Goal: Information Seeking & Learning: Find specific page/section

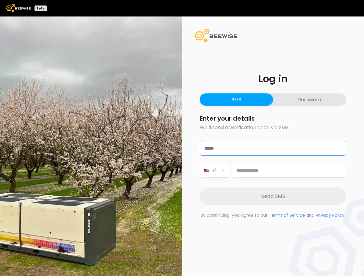
click at [232, 149] on input "email" at bounding box center [273, 148] width 146 height 14
type input "**********"
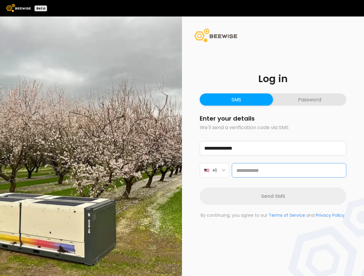
click at [243, 171] on input at bounding box center [289, 170] width 115 height 15
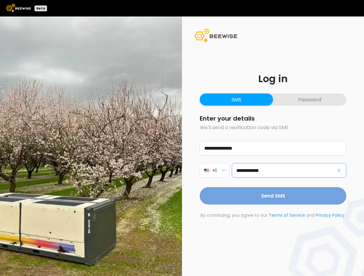
type input "**********"
click at [248, 200] on button "Send SMS" at bounding box center [273, 195] width 147 height 17
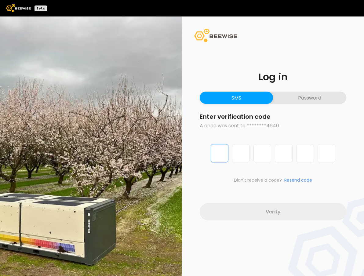
click at [223, 155] on input "Digit 1 of 6" at bounding box center [220, 153] width 18 height 18
type input "*"
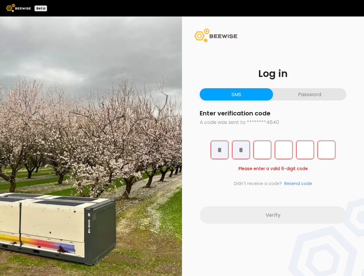
type input "*"
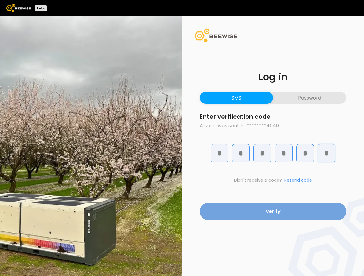
type input "*"
click at [277, 210] on span "Verify" at bounding box center [273, 212] width 15 height 8
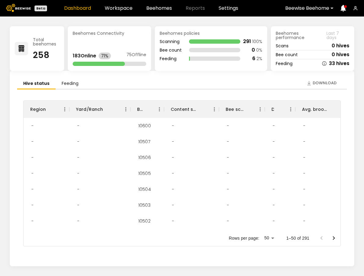
click at [6, 55] on div "Total beehomes 258 Beehomes Connectivity 183 Online 71% 75 Offline Beehomes pol…" at bounding box center [182, 146] width 364 height 260
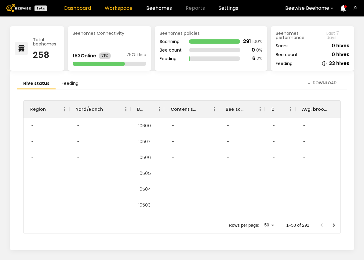
click at [115, 9] on link "Workspace" at bounding box center [119, 8] width 28 height 5
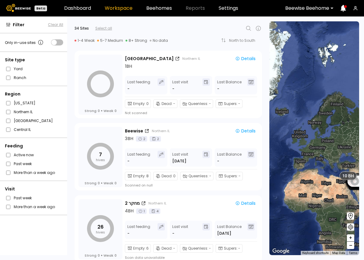
drag, startPoint x: 277, startPoint y: 194, endPoint x: 330, endPoint y: 197, distance: 53.3
click at [330, 197] on div "0 7 26 27 31 5 20 32 61 39 6 35 48 49 17 57 53 68 36 35 52 55 42 42 43 41 40 61…" at bounding box center [314, 138] width 90 height 234
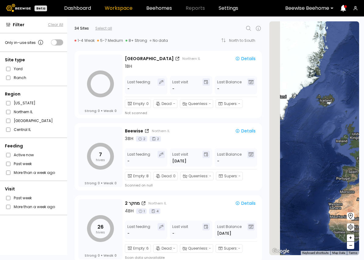
drag, startPoint x: 281, startPoint y: 162, endPoint x: 342, endPoint y: 162, distance: 61.1
click at [341, 162] on div "10 BH" at bounding box center [314, 138] width 90 height 234
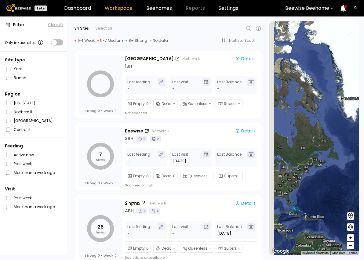
drag, startPoint x: 285, startPoint y: 153, endPoint x: 342, endPoint y: 153, distance: 56.8
click at [342, 153] on div "10 BH" at bounding box center [314, 138] width 90 height 234
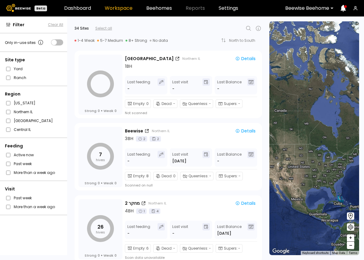
drag, startPoint x: 314, startPoint y: 186, endPoint x: 362, endPoint y: 174, distance: 49.6
click at [362, 174] on section "← Move left → Move right ↑ Move up ↓ Move down + Zoom in - Zoom out Home Jump l…" at bounding box center [316, 138] width 95 height 244
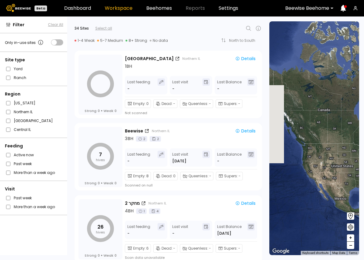
drag, startPoint x: 298, startPoint y: 173, endPoint x: 333, endPoint y: 173, distance: 35.1
click at [333, 173] on div "10 BH" at bounding box center [314, 138] width 90 height 234
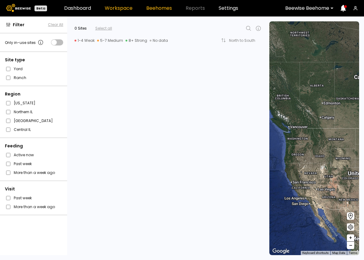
click at [160, 9] on link "Beehomes" at bounding box center [159, 8] width 26 height 5
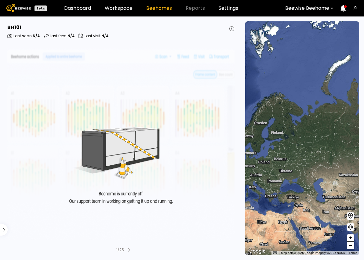
click at [128, 250] on icon at bounding box center [129, 250] width 2 height 4
click at [334, 7] on div at bounding box center [336, 8] width 5 height 14
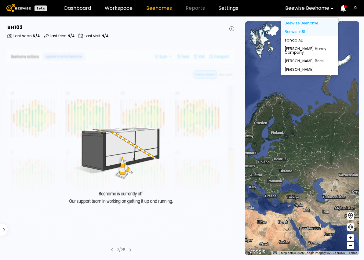
click at [299, 32] on div "Beewise US" at bounding box center [309, 31] width 57 height 9
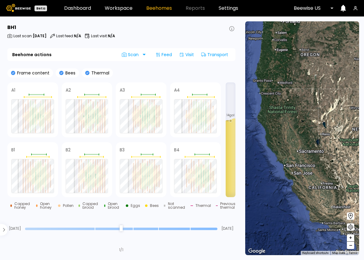
drag, startPoint x: 259, startPoint y: 125, endPoint x: 304, endPoint y: 141, distance: 48.0
click at [304, 141] on div at bounding box center [302, 138] width 114 height 234
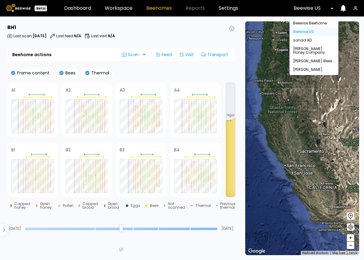
click at [332, 7] on div "Beewise US" at bounding box center [312, 8] width 44 height 14
click at [306, 32] on div "Beewise US" at bounding box center [314, 31] width 49 height 9
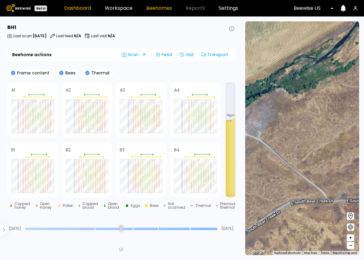
click at [76, 10] on link "Dashboard" at bounding box center [77, 8] width 27 height 5
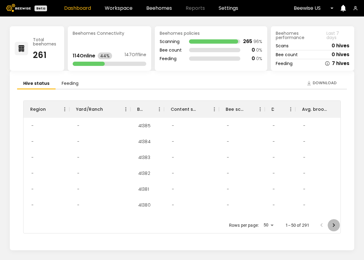
click at [335, 225] on icon "Go to next page" at bounding box center [333, 225] width 7 height 7
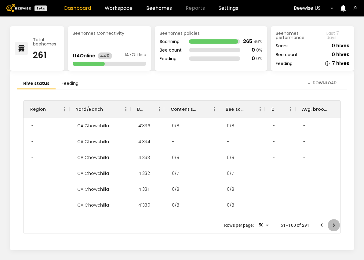
click at [335, 225] on icon "Go to next page" at bounding box center [333, 225] width 7 height 7
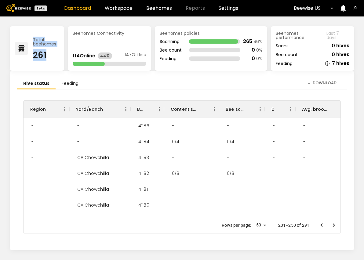
drag, startPoint x: 23, startPoint y: 53, endPoint x: 48, endPoint y: 53, distance: 25.7
click at [48, 53] on div "Total beehomes 261" at bounding box center [37, 48] width 54 height 45
click at [48, 53] on div "261" at bounding box center [46, 55] width 26 height 9
click at [85, 46] on div "Beehomes Connectivity 114 Online 44% 147 Offline" at bounding box center [109, 48] width 83 height 45
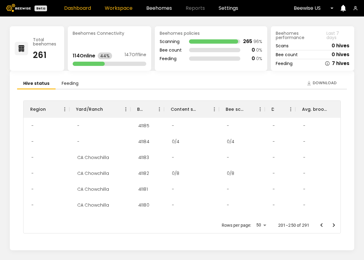
click at [115, 11] on link "Workspace" at bounding box center [119, 8] width 28 height 5
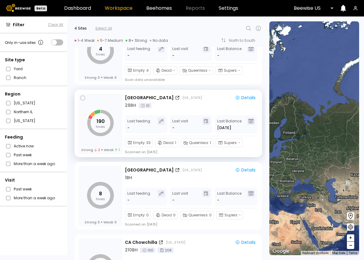
scroll to position [23, 0]
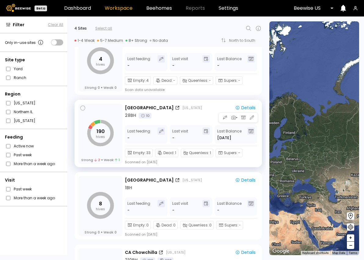
click at [187, 111] on div "Bear Creek California Details 28 BH 10" at bounding box center [191, 111] width 133 height 14
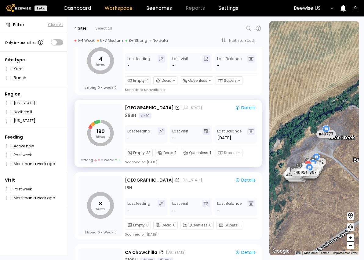
drag, startPoint x: 296, startPoint y: 208, endPoint x: 328, endPoint y: 208, distance: 32.1
click at [328, 208] on div "Bear Creek Bear Creek # 41278 # 41199 # 41201 # 41190 # 41245 # 41187 # 41236 #…" at bounding box center [314, 138] width 90 height 234
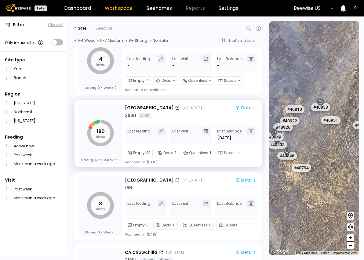
drag, startPoint x: 297, startPoint y: 135, endPoint x: 334, endPoint y: 176, distance: 55.6
click at [334, 176] on div "# 41278 # 41199 # 41201 # 41190 # 41245 # 41187 # 41236 # 41151 # 41186 # 41191…" at bounding box center [314, 138] width 90 height 234
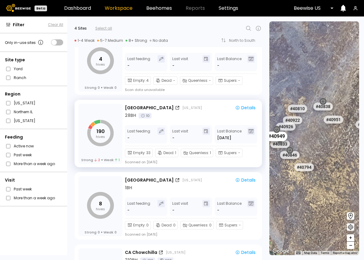
click at [281, 137] on div "# 40949" at bounding box center [276, 137] width 21 height 10
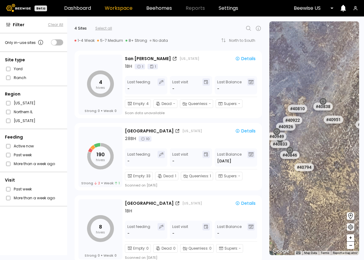
drag, startPoint x: 355, startPoint y: 146, endPoint x: 306, endPoint y: 145, distance: 48.6
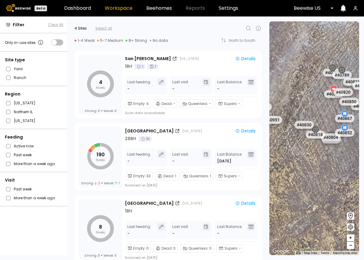
drag, startPoint x: 343, startPoint y: 151, endPoint x: 270, endPoint y: 154, distance: 73.0
click at [270, 154] on div "# 41278 # 41199 # 41201 # 41190 # 41245 # 41187 # 41236 # 41151 # 41186 # 41191…" at bounding box center [314, 138] width 90 height 234
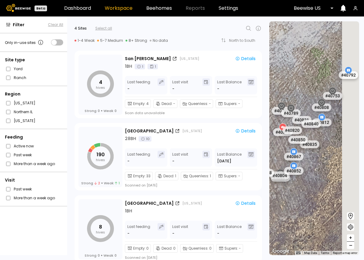
drag, startPoint x: 321, startPoint y: 161, endPoint x: 283, endPoint y: 198, distance: 53.4
click at [283, 198] on div "# 41278 # 41199 # 41201 # 41190 # 41245 # 41187 # 41236 # 41151 # 41186 # 41191…" at bounding box center [314, 138] width 90 height 234
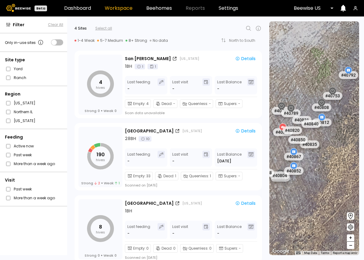
click at [293, 166] on icon at bounding box center [293, 166] width 3 height 3
click at [294, 152] on icon at bounding box center [293, 151] width 3 height 3
click at [294, 157] on div "# 40867" at bounding box center [293, 157] width 21 height 10
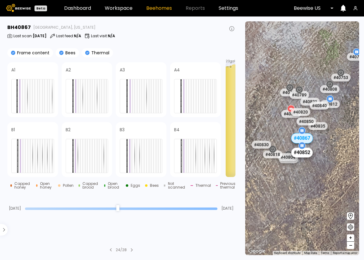
click at [306, 154] on div "# 40852" at bounding box center [302, 153] width 21 height 10
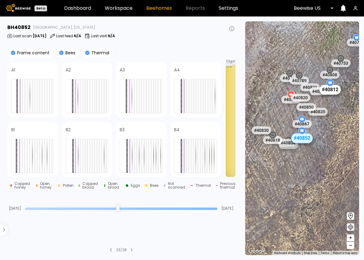
click at [333, 88] on div "# 40812" at bounding box center [329, 90] width 21 height 10
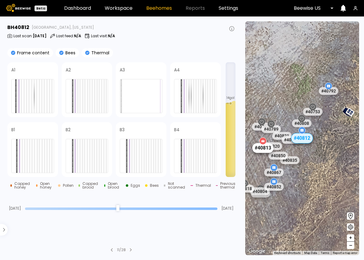
click at [259, 150] on div "# 40813" at bounding box center [263, 148] width 21 height 10
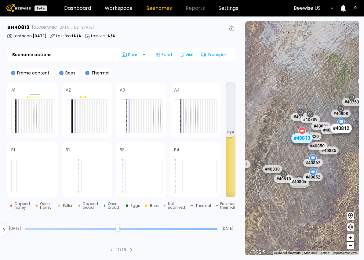
click at [344, 129] on div "# 40812" at bounding box center [340, 129] width 21 height 10
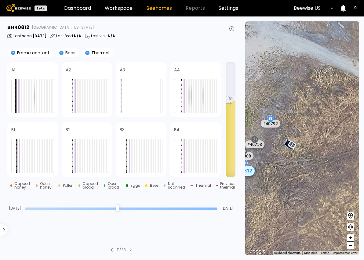
drag, startPoint x: 322, startPoint y: 162, endPoint x: 261, endPoint y: 196, distance: 69.5
click at [261, 196] on div "# 41278 # 41199 # 41201 # 41190 # 41245 # 41187 # 41236 # 41151 # 41186 # 41191…" at bounding box center [302, 138] width 114 height 234
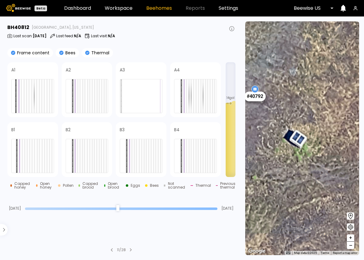
click at [259, 98] on div "# 40792" at bounding box center [255, 97] width 21 height 10
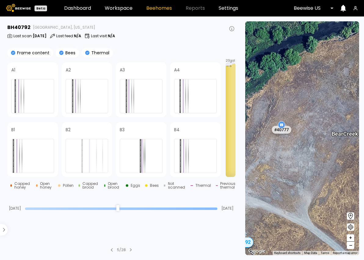
drag, startPoint x: 252, startPoint y: 155, endPoint x: 316, endPoint y: 167, distance: 64.6
click at [316, 167] on div "Bear Creek # 41278 # 41199 # 41201 # 41190 # 41245 # 41187 # 41236 # 41151 # 41…" at bounding box center [302, 138] width 114 height 234
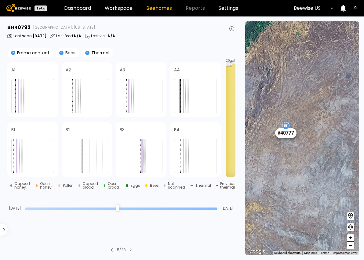
click at [285, 135] on div "# 40777" at bounding box center [285, 133] width 21 height 10
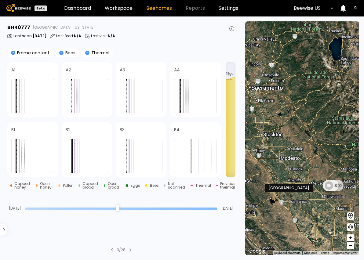
drag, startPoint x: 260, startPoint y: 208, endPoint x: 326, endPoint y: 192, distance: 68.7
click at [326, 192] on div "190 8" at bounding box center [302, 138] width 114 height 234
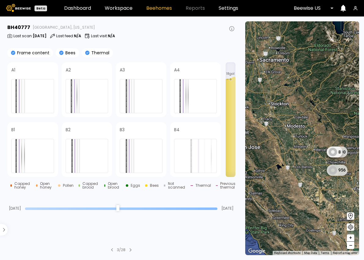
drag, startPoint x: 282, startPoint y: 212, endPoint x: 328, endPoint y: 139, distance: 86.4
click at [327, 139] on div "190 8 956" at bounding box center [302, 138] width 114 height 234
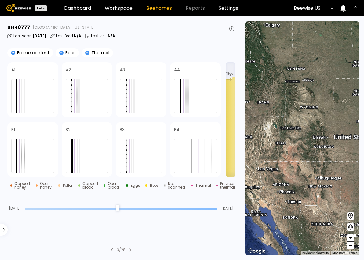
drag, startPoint x: 321, startPoint y: 179, endPoint x: 224, endPoint y: 178, distance: 97.1
click at [224, 178] on main "BH 40777 Bear Creek, California Last scan : Sep 14 Last feed : N/A Last visit :…" at bounding box center [182, 138] width 364 height 244
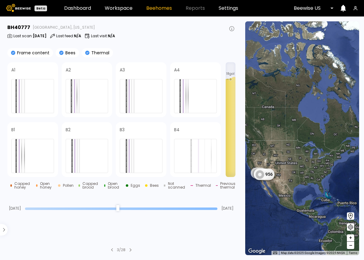
click at [323, 188] on div "4 190 8 956" at bounding box center [302, 138] width 114 height 234
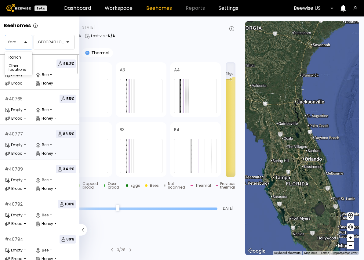
click at [24, 40] on div at bounding box center [16, 41] width 17 height 5
click at [16, 58] on div "Ranch" at bounding box center [18, 57] width 27 height 9
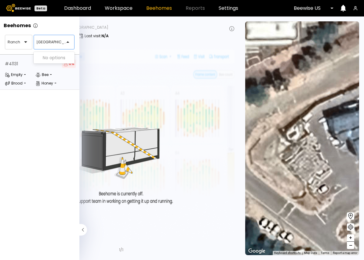
click at [69, 42] on div at bounding box center [71, 42] width 5 height 14
click at [24, 40] on div at bounding box center [16, 41] width 17 height 5
click at [23, 57] on div "Yard" at bounding box center [18, 57] width 27 height 9
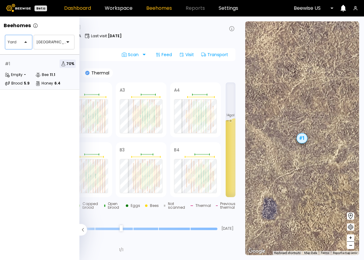
click at [80, 6] on link "Dashboard" at bounding box center [77, 8] width 27 height 5
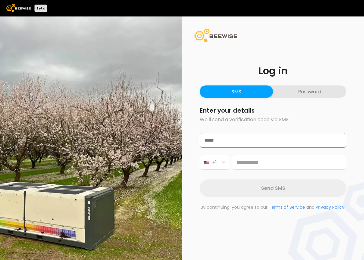
click at [241, 143] on input "email" at bounding box center [273, 140] width 146 height 14
type input "**********"
click at [243, 166] on input at bounding box center [289, 162] width 115 height 15
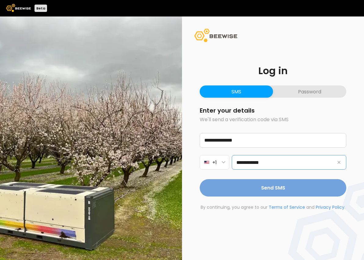
type input "**********"
click at [248, 192] on button "Send SMS" at bounding box center [273, 187] width 147 height 17
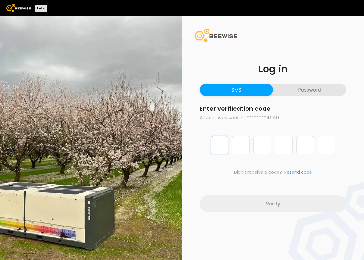
click at [221, 148] on input "Digit 1 of 6" at bounding box center [220, 145] width 18 height 18
type input "*"
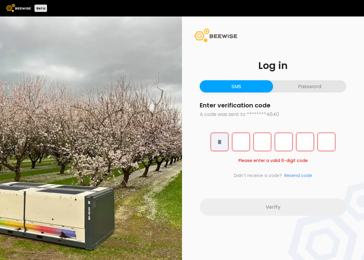
type input "*"
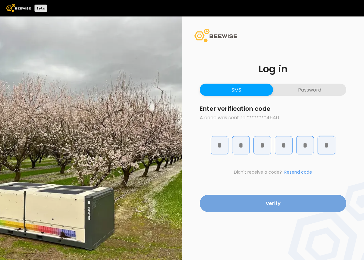
type input "*"
click at [242, 198] on button "Verify" at bounding box center [273, 203] width 147 height 17
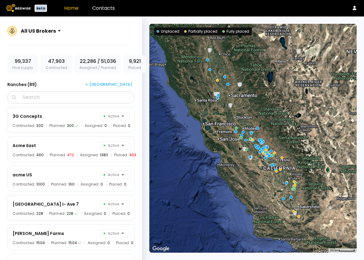
drag, startPoint x: 50, startPoint y: 8, endPoint x: 35, endPoint y: 8, distance: 15.6
click at [35, 8] on header "Beta Home Contacts" at bounding box center [182, 8] width 364 height 16
click at [56, 14] on header "Beta Home Contacts" at bounding box center [182, 8] width 364 height 16
click at [58, 27] on div "All US Brokers" at bounding box center [41, 31] width 47 height 14
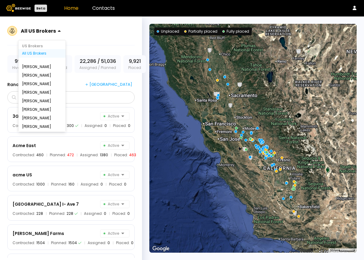
click at [82, 23] on div "[PERSON_NAME], 3 of 20. 20 results available. Use Up and Down to choose options…" at bounding box center [71, 145] width 142 height 258
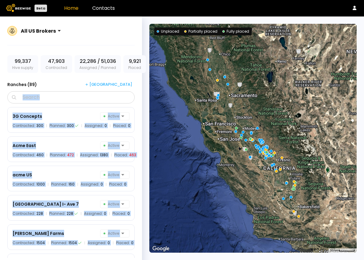
drag, startPoint x: 141, startPoint y: 113, endPoint x: 162, endPoint y: 115, distance: 20.9
click at [162, 115] on section "All US Brokers 99,337 Hive supply 47,903 Contracted 22,286 / 51,036 Assigned / …" at bounding box center [182, 138] width 364 height 244
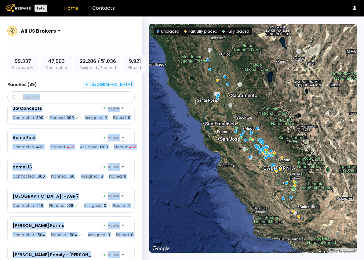
click at [121, 81] on button "[GEOGRAPHIC_DATA]" at bounding box center [109, 84] width 52 height 9
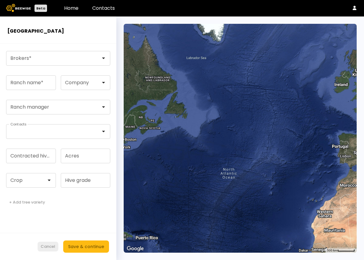
click at [46, 247] on div "Cancel" at bounding box center [48, 247] width 15 height 6
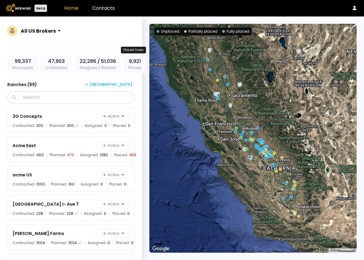
click at [130, 66] on div "9,921 Placed" at bounding box center [134, 64] width 23 height 18
click at [135, 65] on div "9,921 Placed" at bounding box center [134, 64] width 23 height 18
click at [30, 100] on input "Search" at bounding box center [72, 98] width 111 height 12
type input "*"
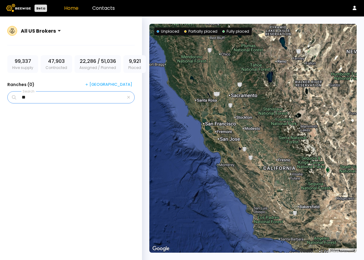
type input "*"
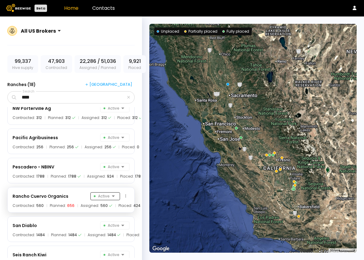
scroll to position [326, 0]
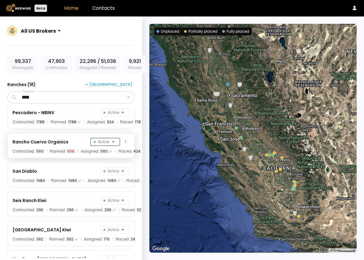
click at [113, 196] on div "Neru - Moira Active Contracted: 204 Planned: 204 Assigned: 204 Placed: [GEOGRAP…" at bounding box center [71, 182] width 140 height 151
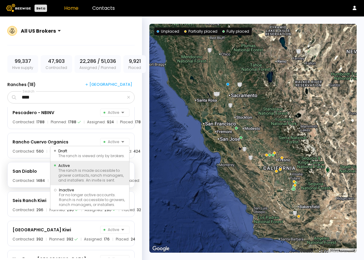
click at [136, 190] on div "San Diablo Active Contracted: 1484 Planned: 1484 Assigned: 1484 Placed: 1428" at bounding box center [71, 176] width 140 height 29
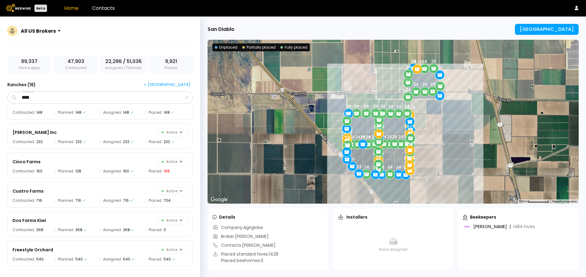
scroll to position [13, 0]
drag, startPoint x: 86, startPoint y: 100, endPoint x: 16, endPoint y: 99, distance: 69.6
click at [16, 99] on div "****" at bounding box center [100, 97] width 186 height 12
type input "*****"
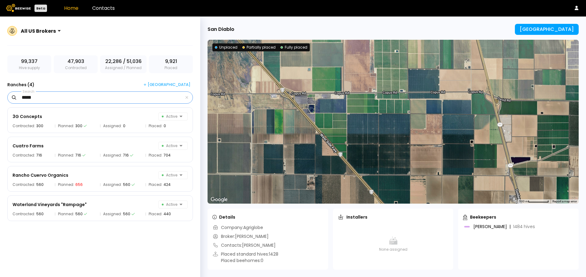
drag, startPoint x: 38, startPoint y: 98, endPoint x: 13, endPoint y: 98, distance: 25.4
click at [13, 98] on div "*****" at bounding box center [100, 97] width 186 height 12
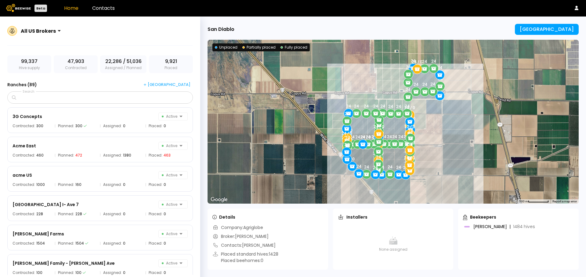
click at [61, 30] on div at bounding box center [63, 31] width 5 height 14
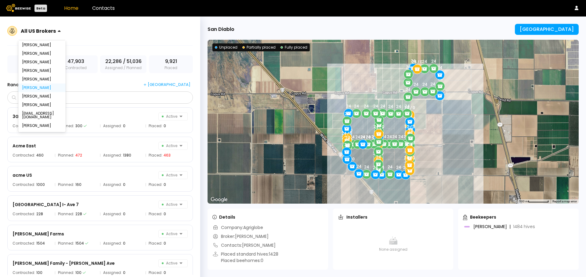
scroll to position [39, 0]
click at [28, 123] on div "[PERSON_NAME]" at bounding box center [42, 125] width 40 height 4
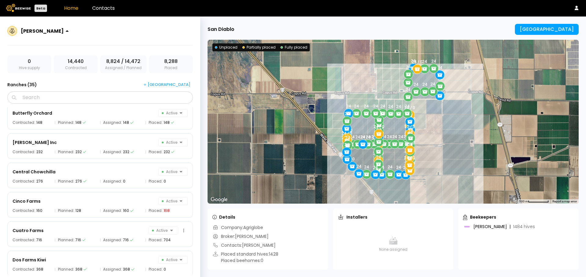
scroll to position [61, 0]
click at [93, 202] on div "Cinco Farms Active" at bounding box center [100, 202] width 175 height 8
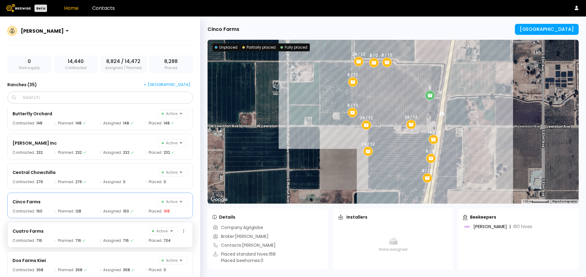
click at [80, 230] on div "Cuatro Farms Active" at bounding box center [100, 231] width 175 height 8
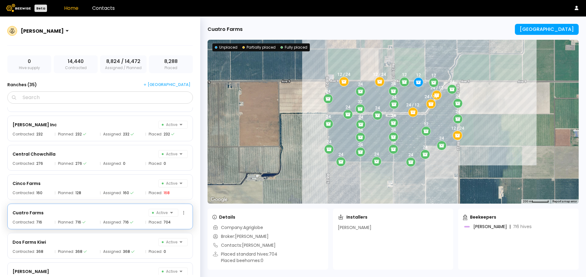
scroll to position [81, 0]
click at [89, 237] on div "Dos Farms Kiwi Active" at bounding box center [100, 240] width 175 height 8
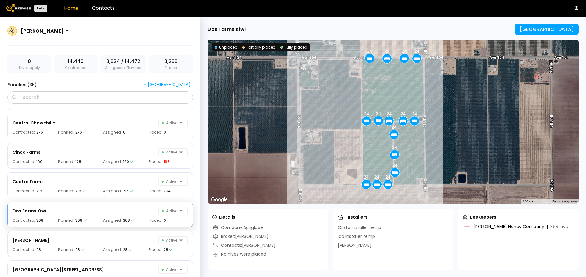
scroll to position [111, 0]
click at [69, 31] on div at bounding box center [71, 31] width 5 height 14
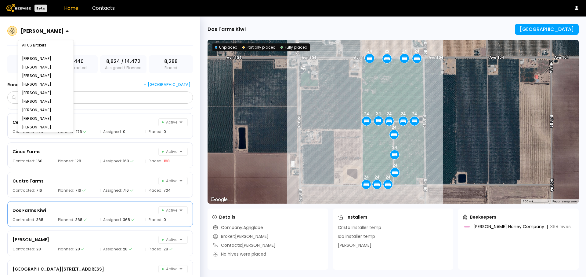
click at [106, 28] on div "[PERSON_NAME], 5 of 20. 20 results available. Use Up and Down to choose options…" at bounding box center [100, 35] width 186 height 22
